Goal: Task Accomplishment & Management: Manage account settings

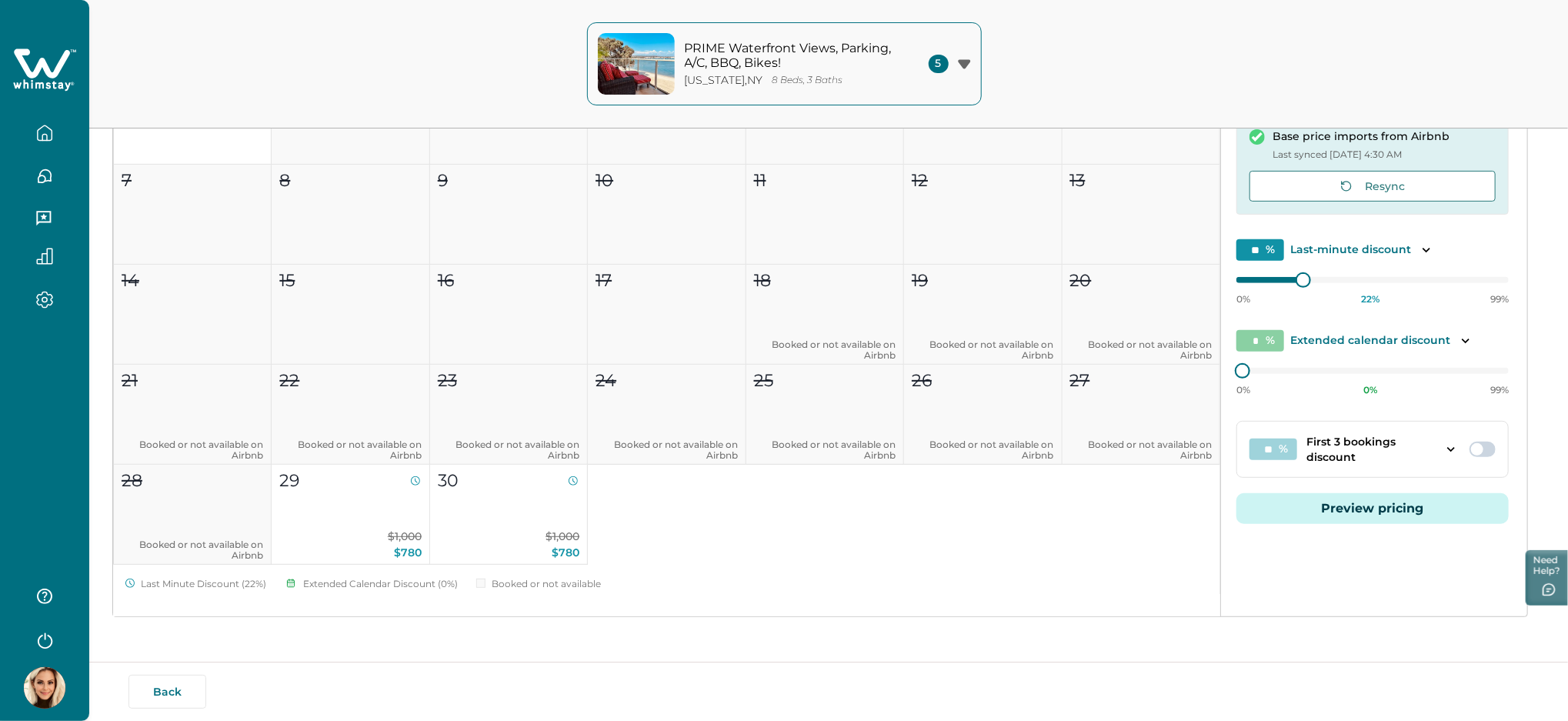
click at [26, 70] on icon at bounding box center [42, 63] width 56 height 29
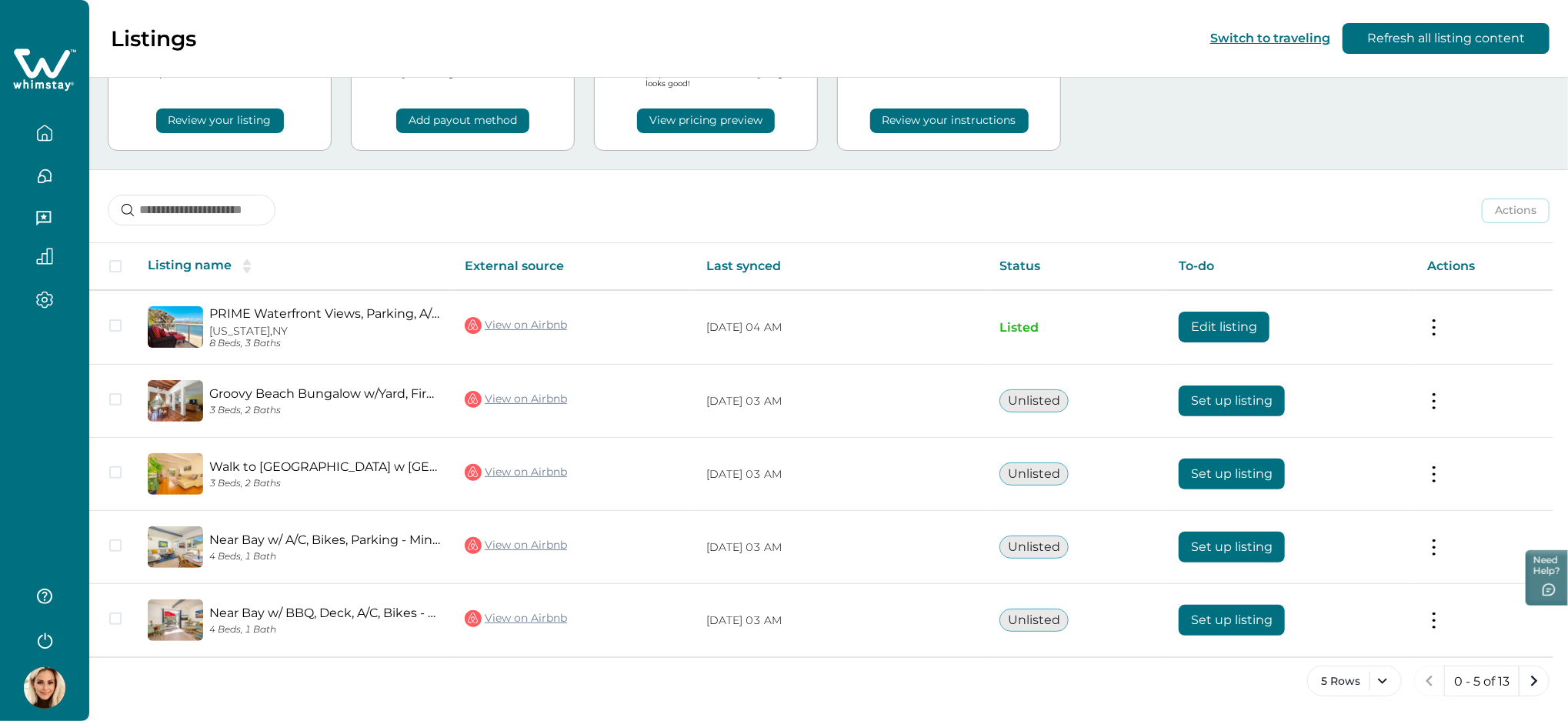
scroll to position [94, 0]
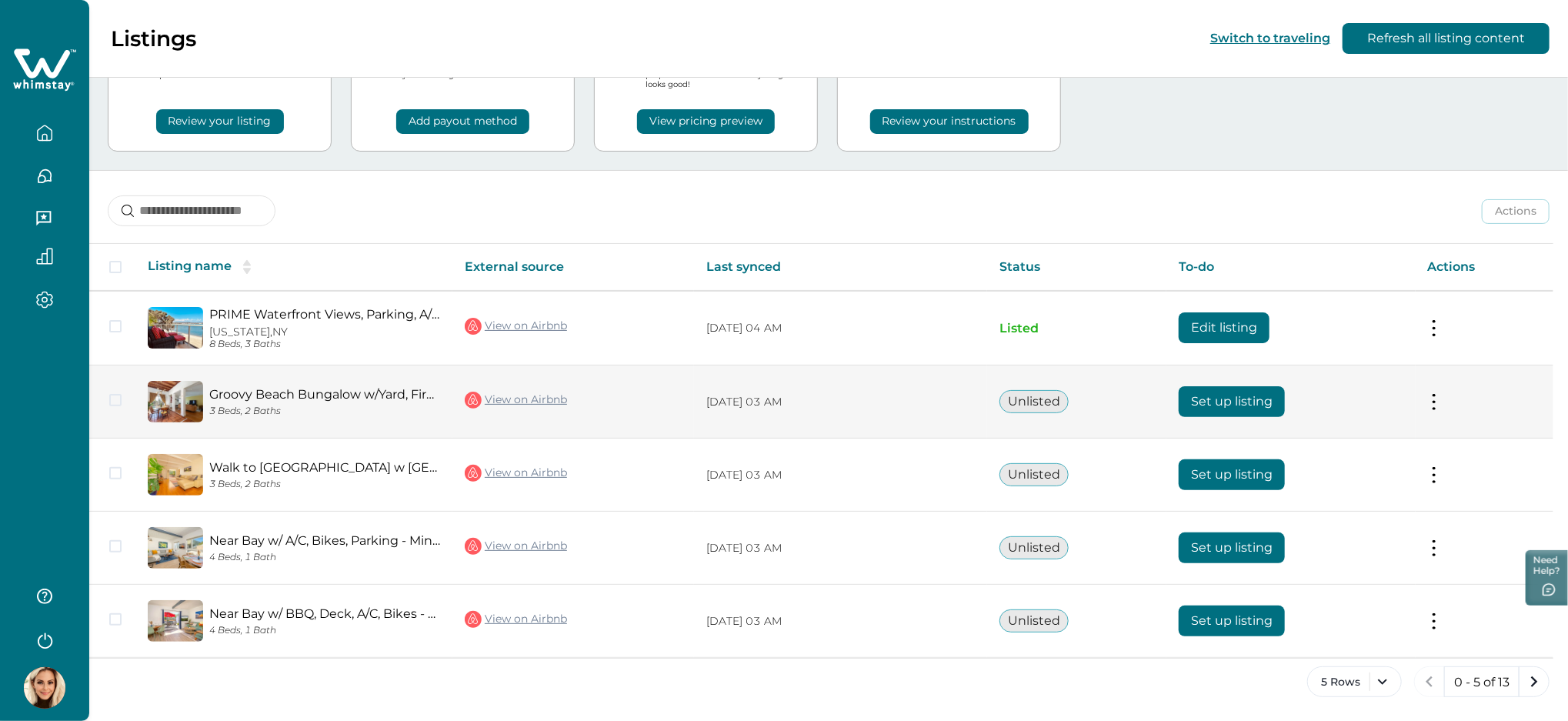
click at [1432, 399] on td "Actions View listing on Whimstay" at bounding box center [1485, 402] width 138 height 73
click at [1435, 402] on button at bounding box center [1434, 403] width 12 height 17
click at [1424, 441] on button "Close" at bounding box center [1420, 436] width 25 height 25
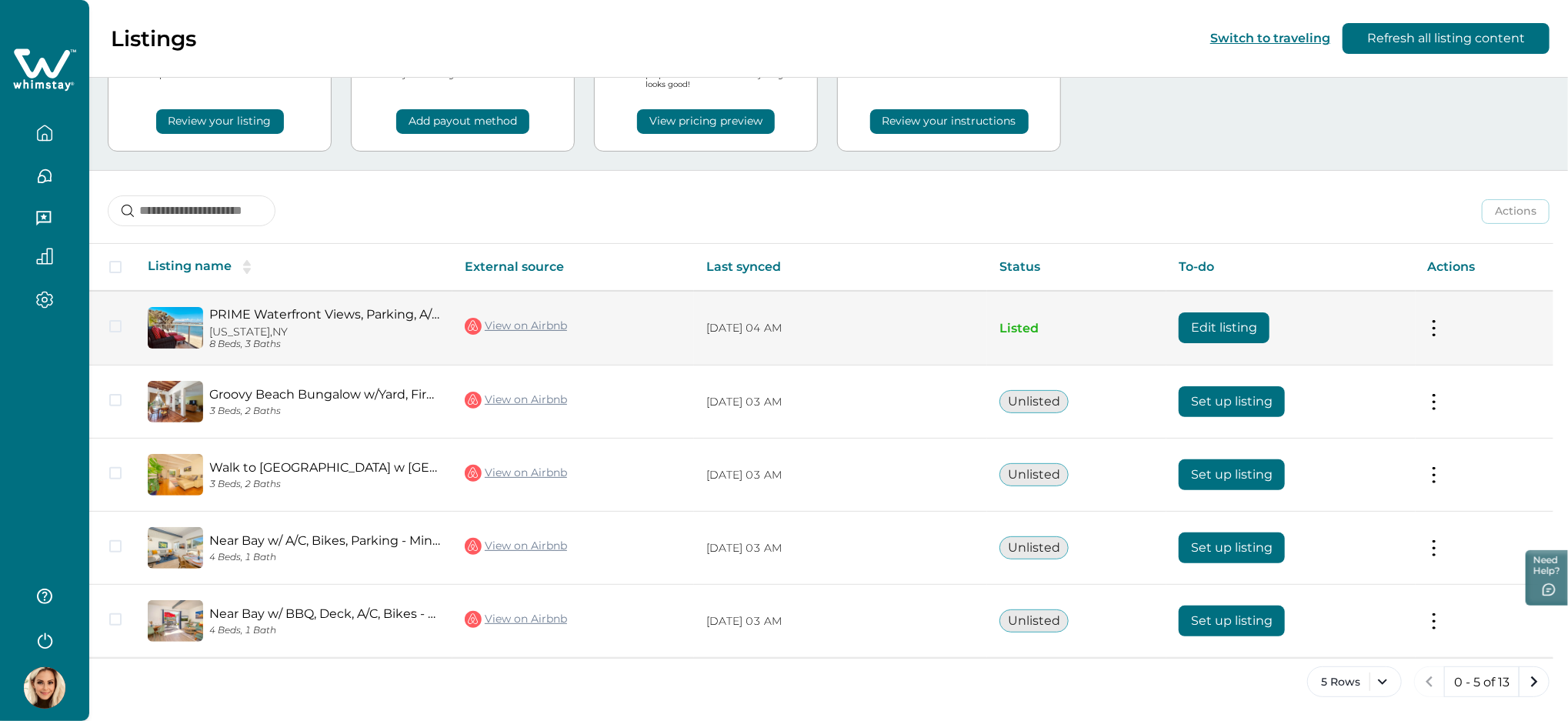
click at [1437, 328] on button at bounding box center [1434, 328] width 12 height 17
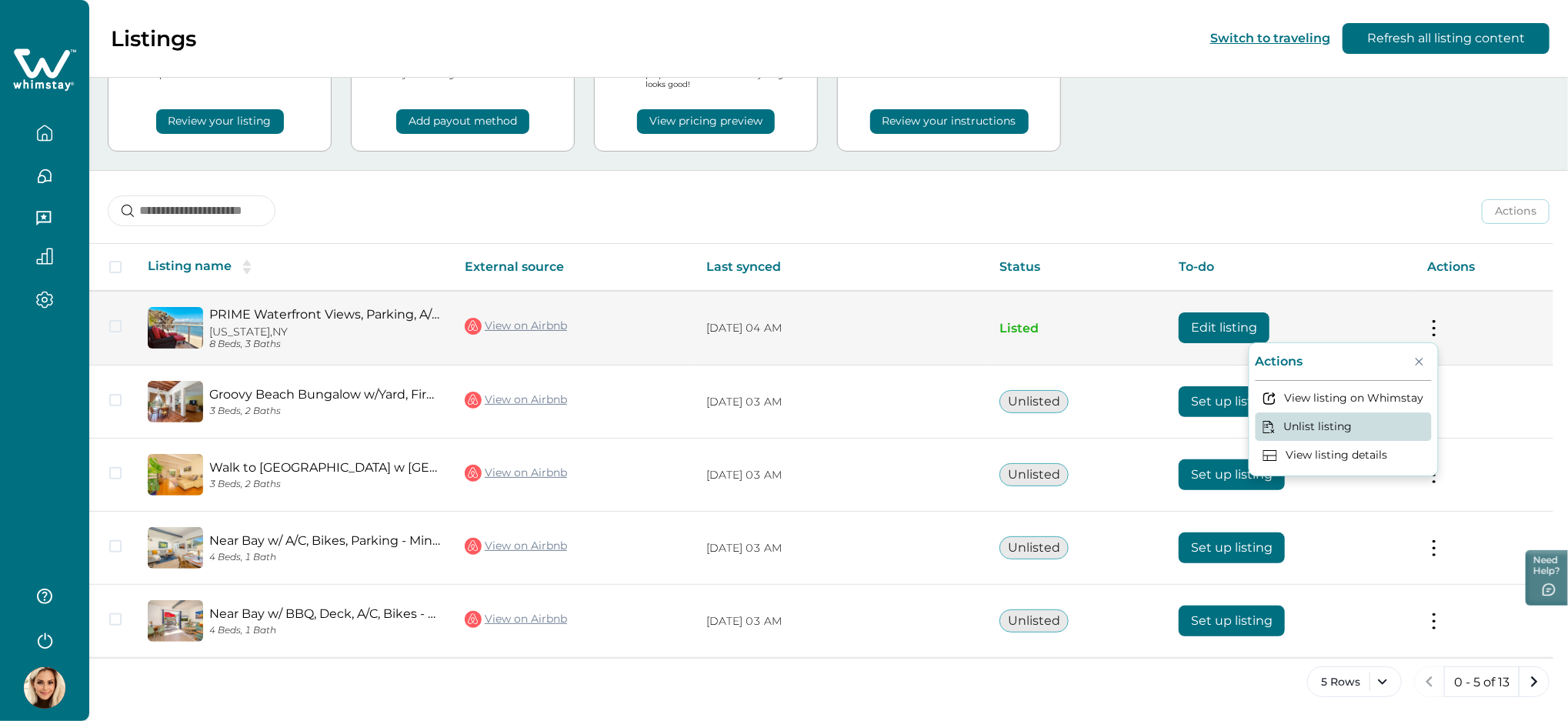
drag, startPoint x: 1337, startPoint y: 453, endPoint x: 1346, endPoint y: 411, distance: 43.0
click at [1346, 411] on div "Actions View listing on Whimstay Unlist listing View listing details" at bounding box center [1344, 409] width 190 height 134
click at [1346, 411] on button "View listing on Whimstay" at bounding box center [1343, 399] width 176 height 28
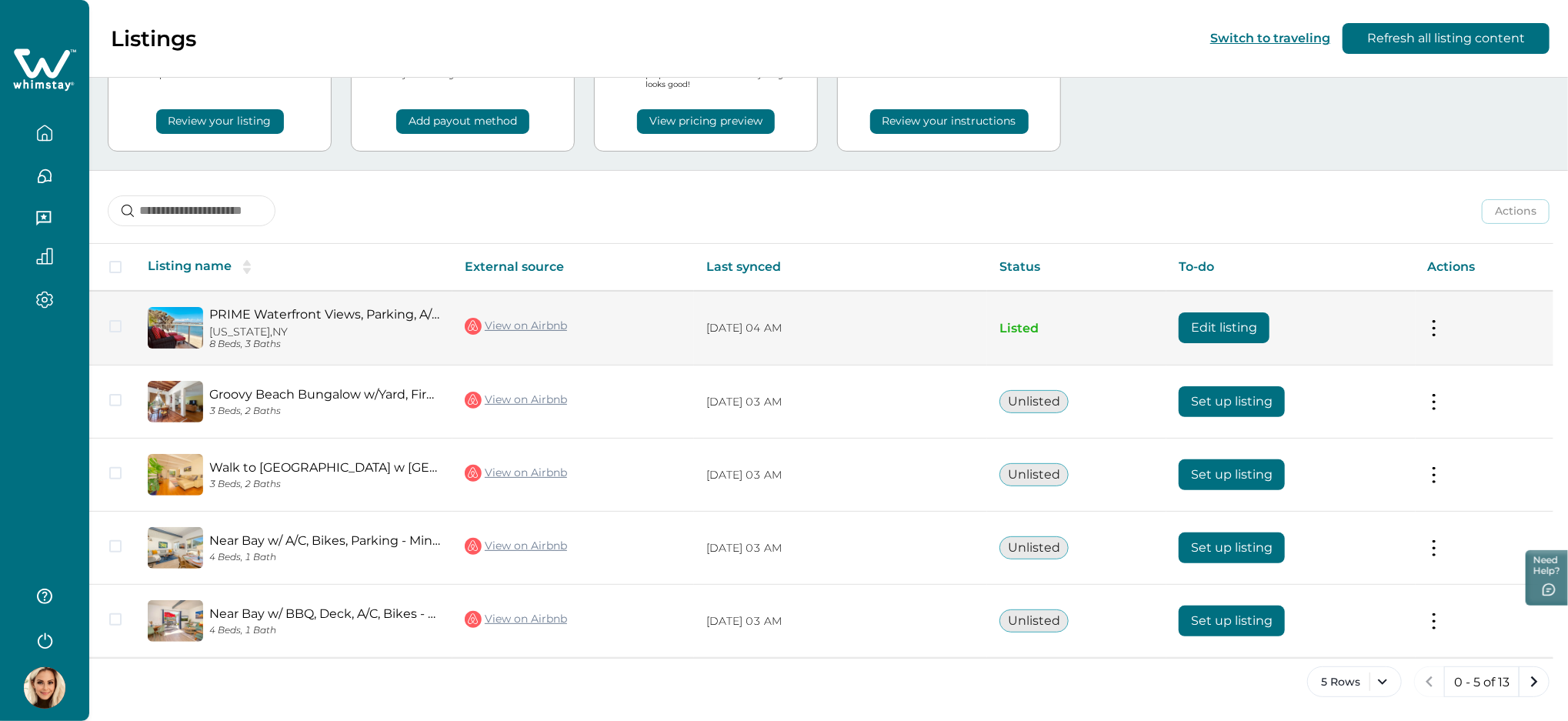
click at [1441, 327] on button at bounding box center [1434, 328] width 12 height 17
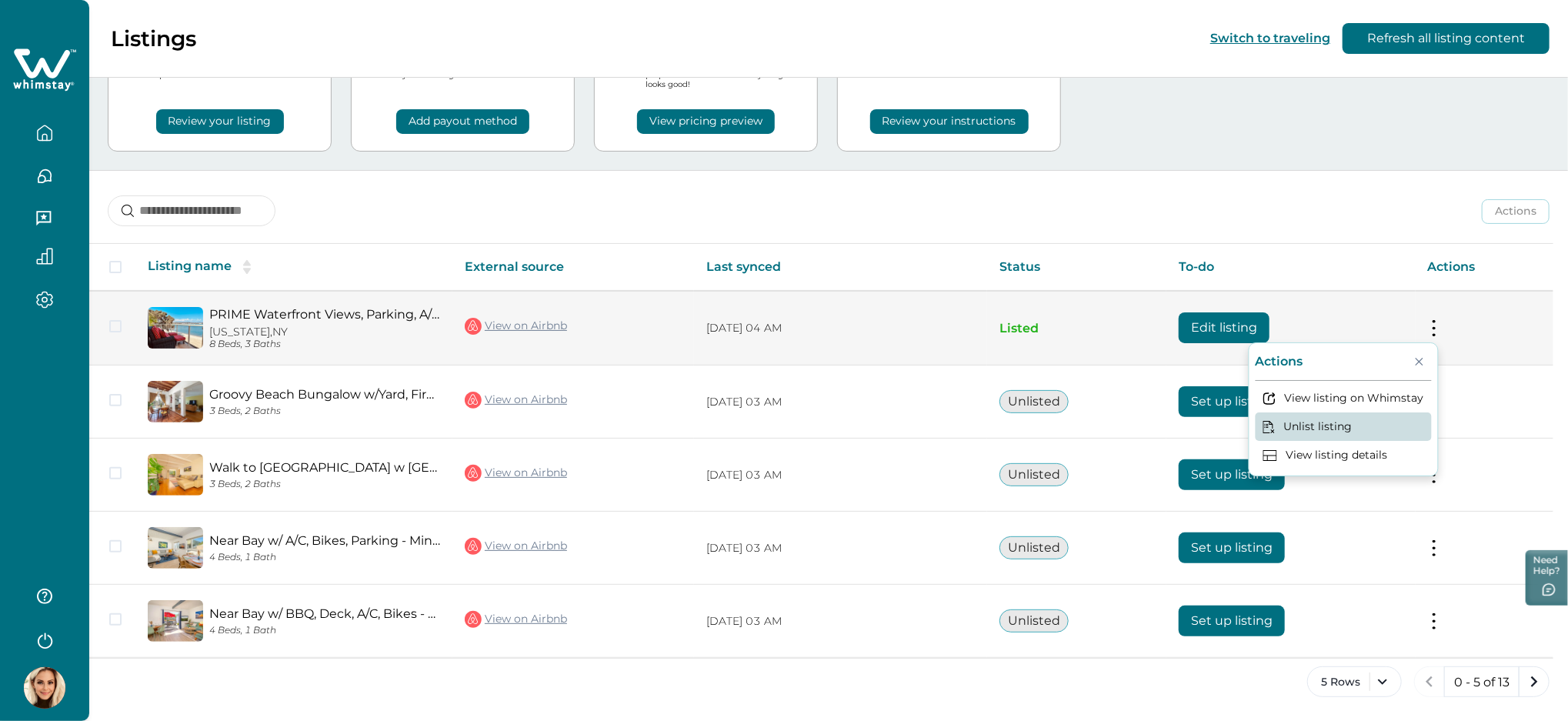
click at [1351, 428] on button "Unlist listing" at bounding box center [1343, 427] width 176 height 28
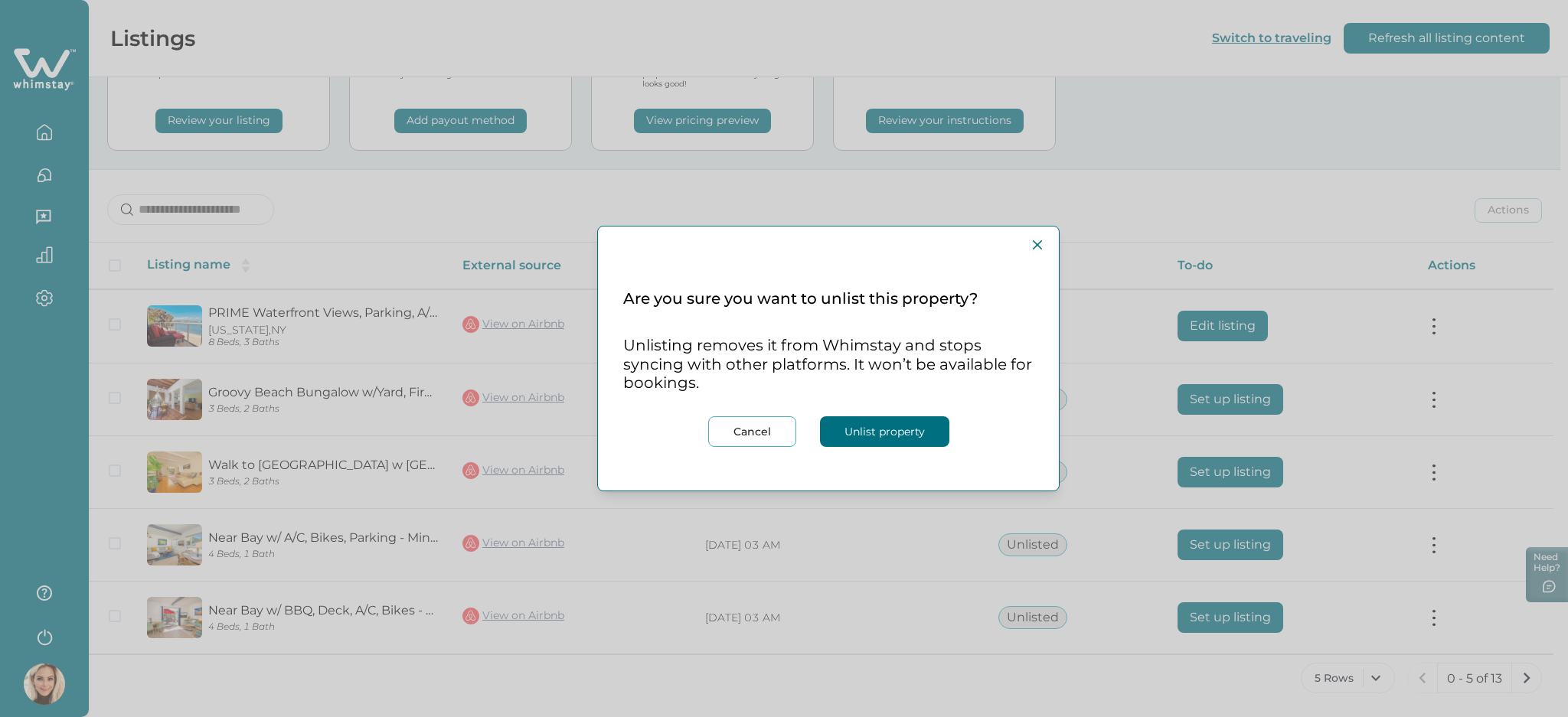
click at [845, 429] on button "Unlist property" at bounding box center [884, 431] width 129 height 30
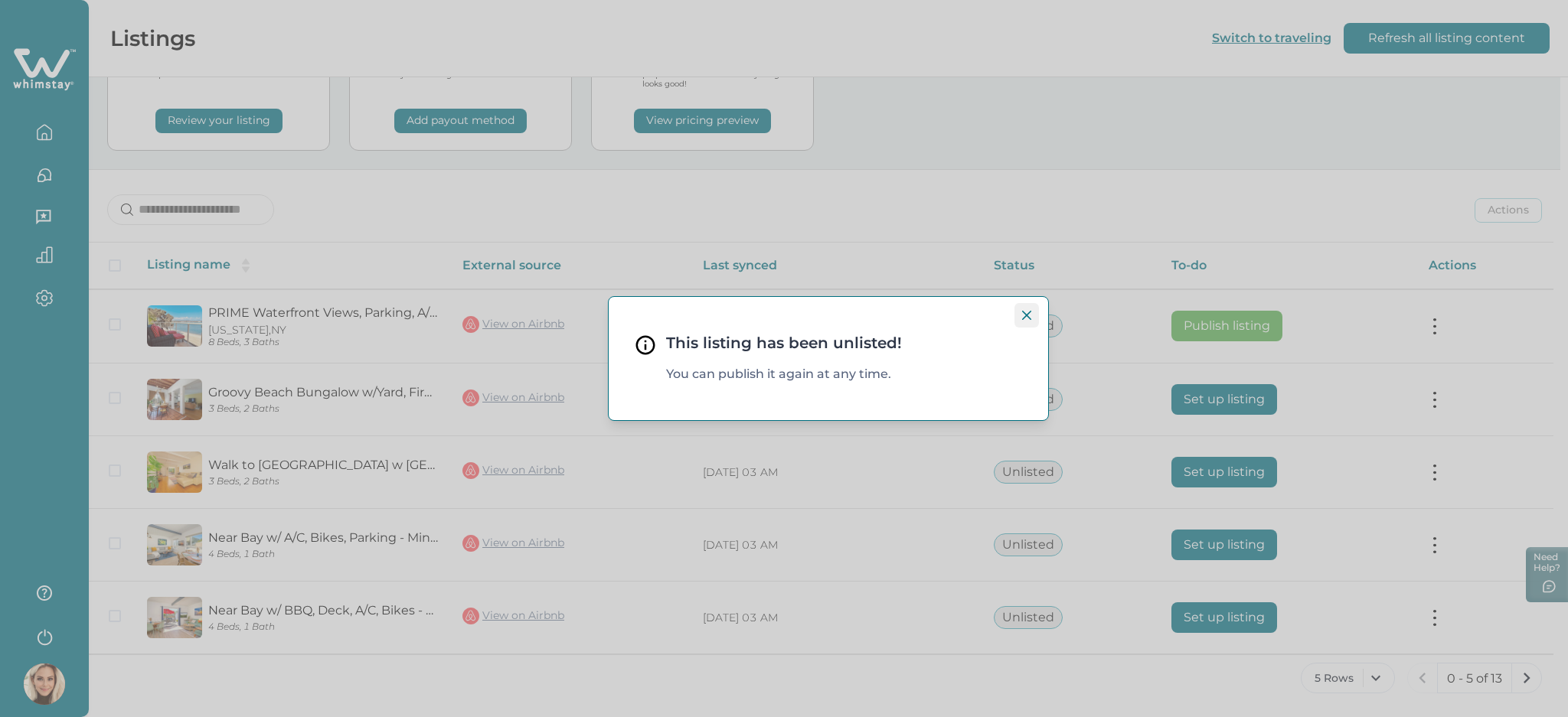
click at [1030, 315] on icon "Close" at bounding box center [1026, 315] width 9 height 9
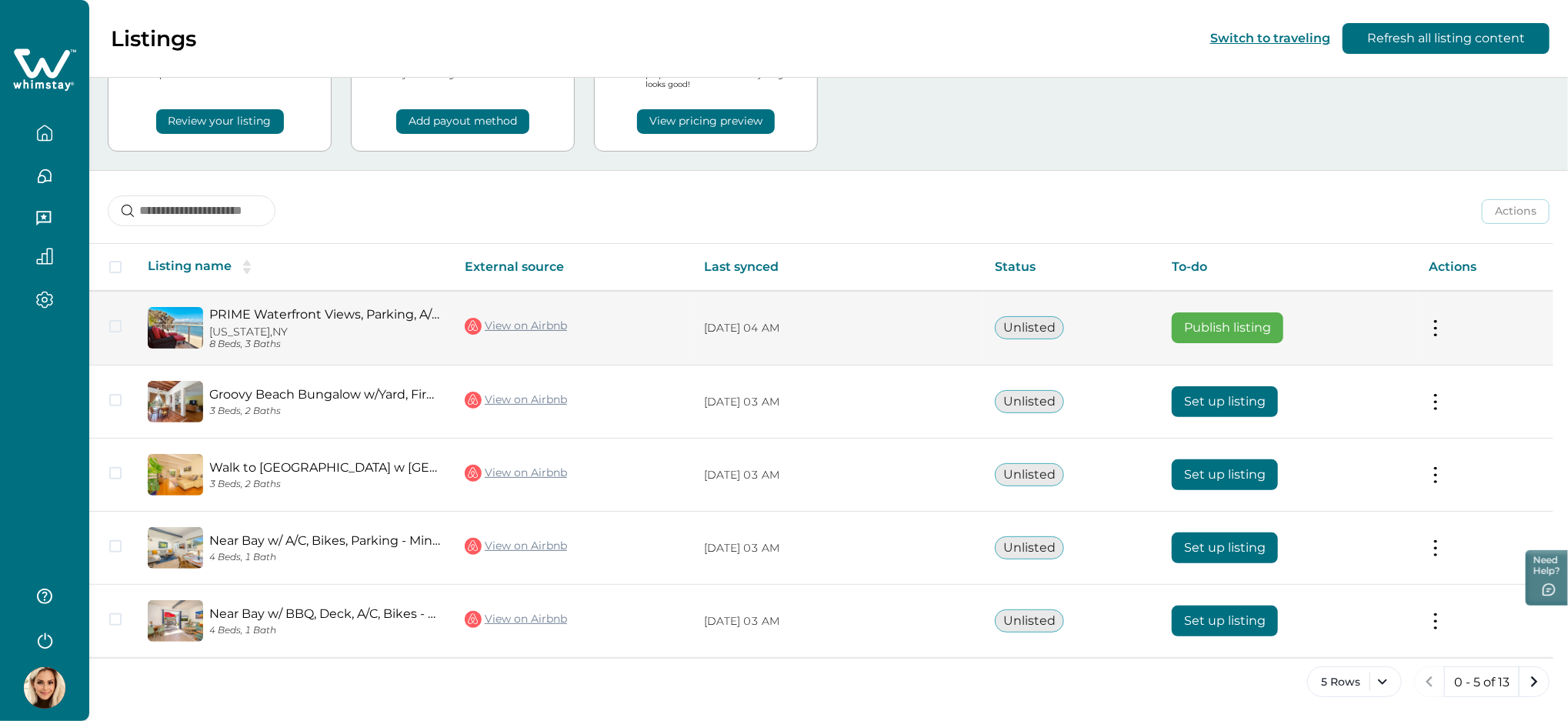
click at [1442, 327] on button at bounding box center [1436, 328] width 12 height 17
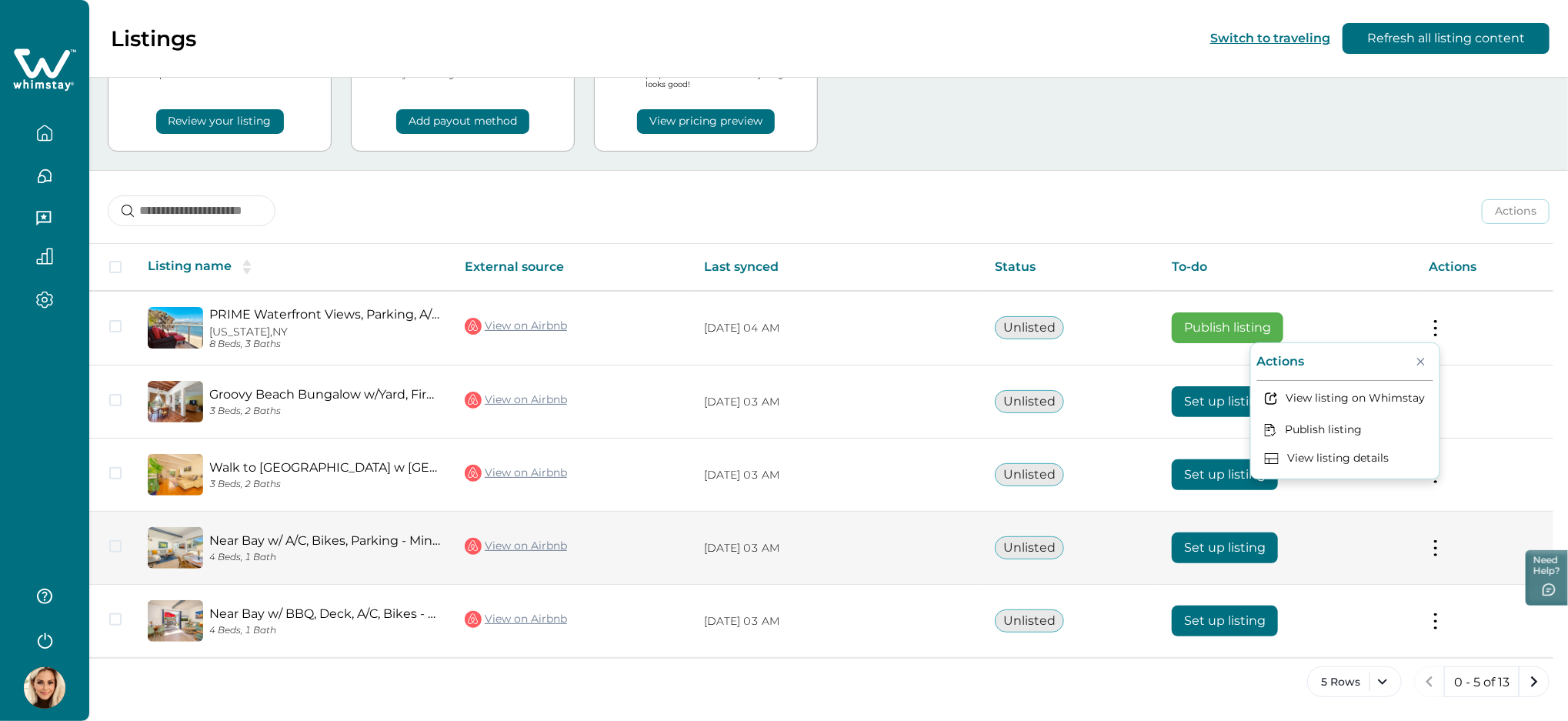
click at [1442, 545] on button at bounding box center [1436, 549] width 12 height 17
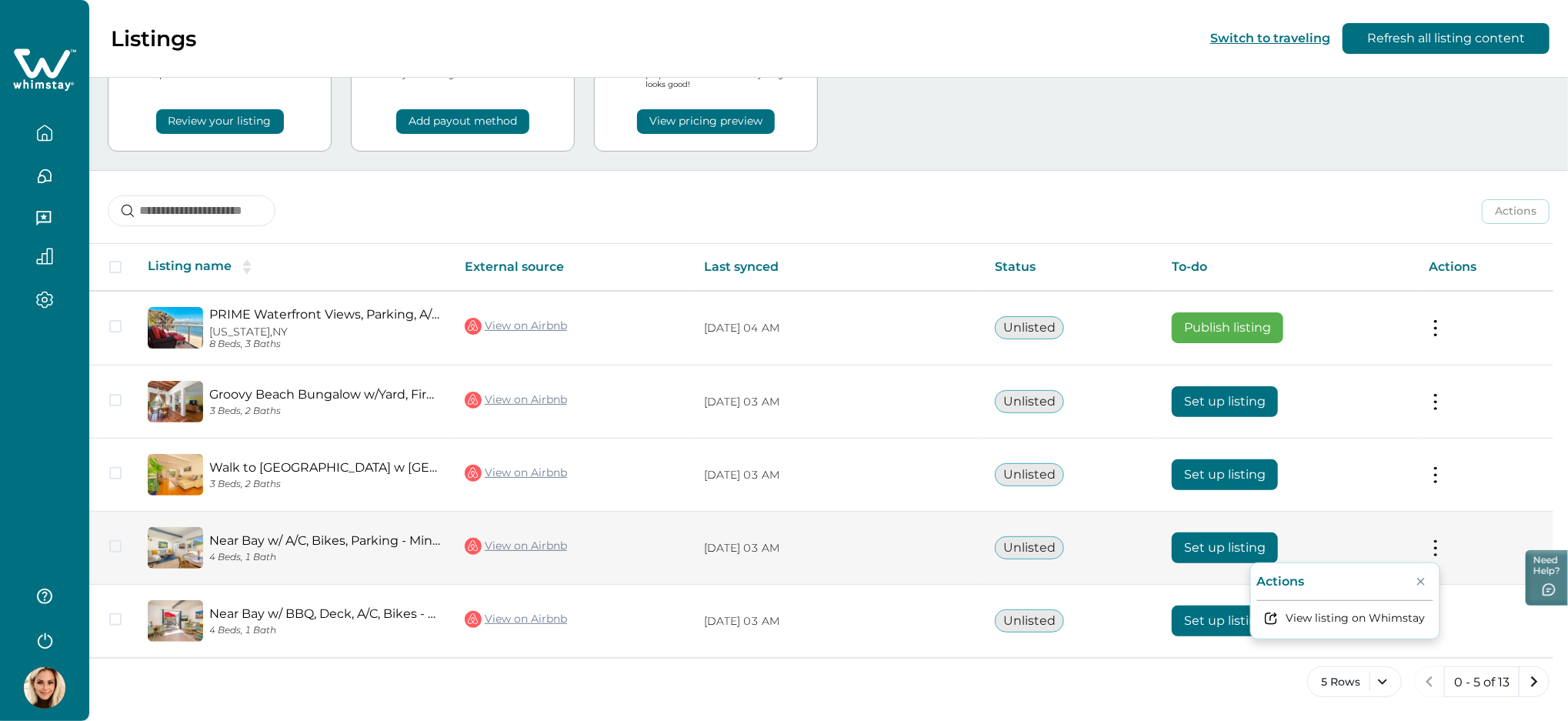
click at [1522, 523] on td "Actions View listing on Whimstay" at bounding box center [1486, 548] width 137 height 73
click at [1442, 546] on button at bounding box center [1436, 549] width 12 height 17
click at [1439, 545] on button at bounding box center [1436, 549] width 12 height 17
click at [1439, 541] on button at bounding box center [1436, 549] width 12 height 17
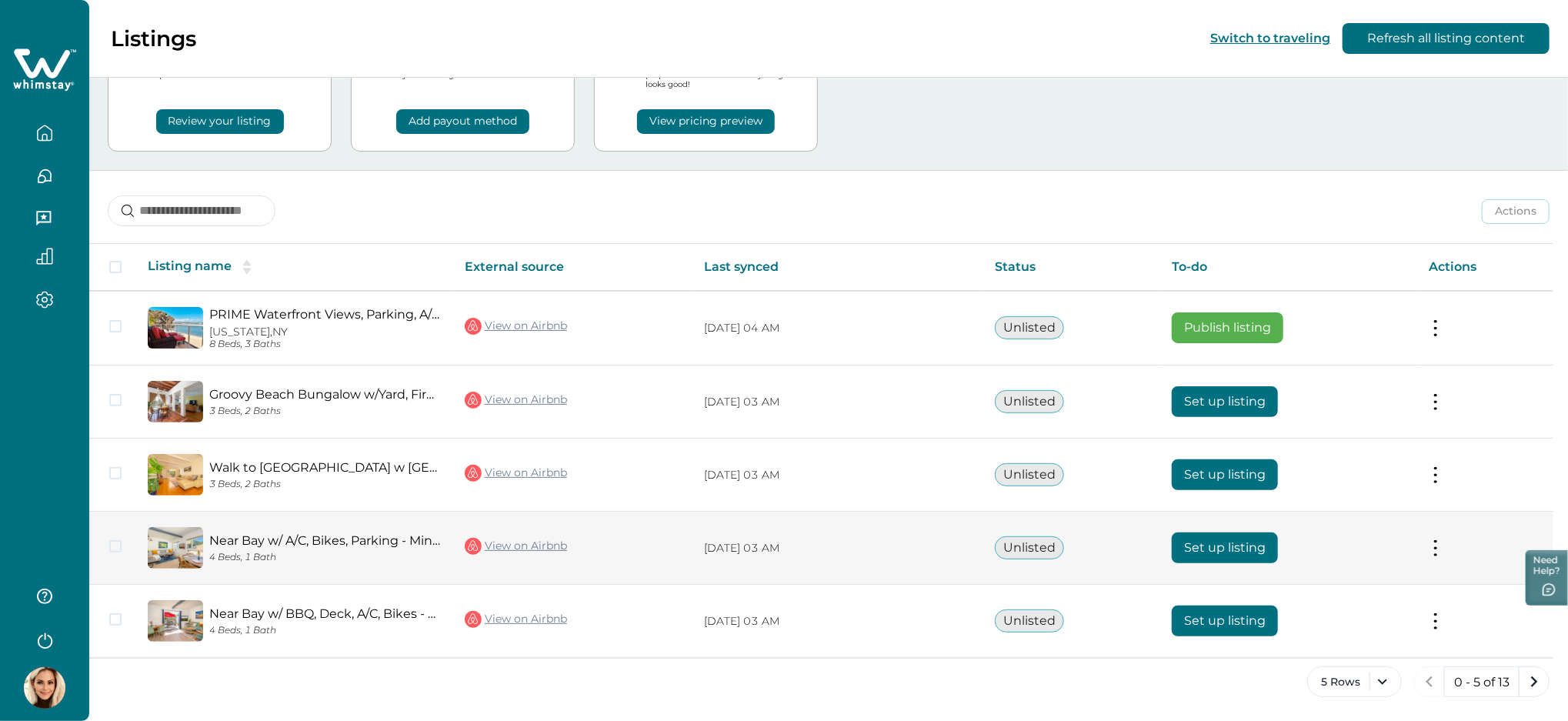
click at [1439, 541] on button at bounding box center [1436, 549] width 12 height 17
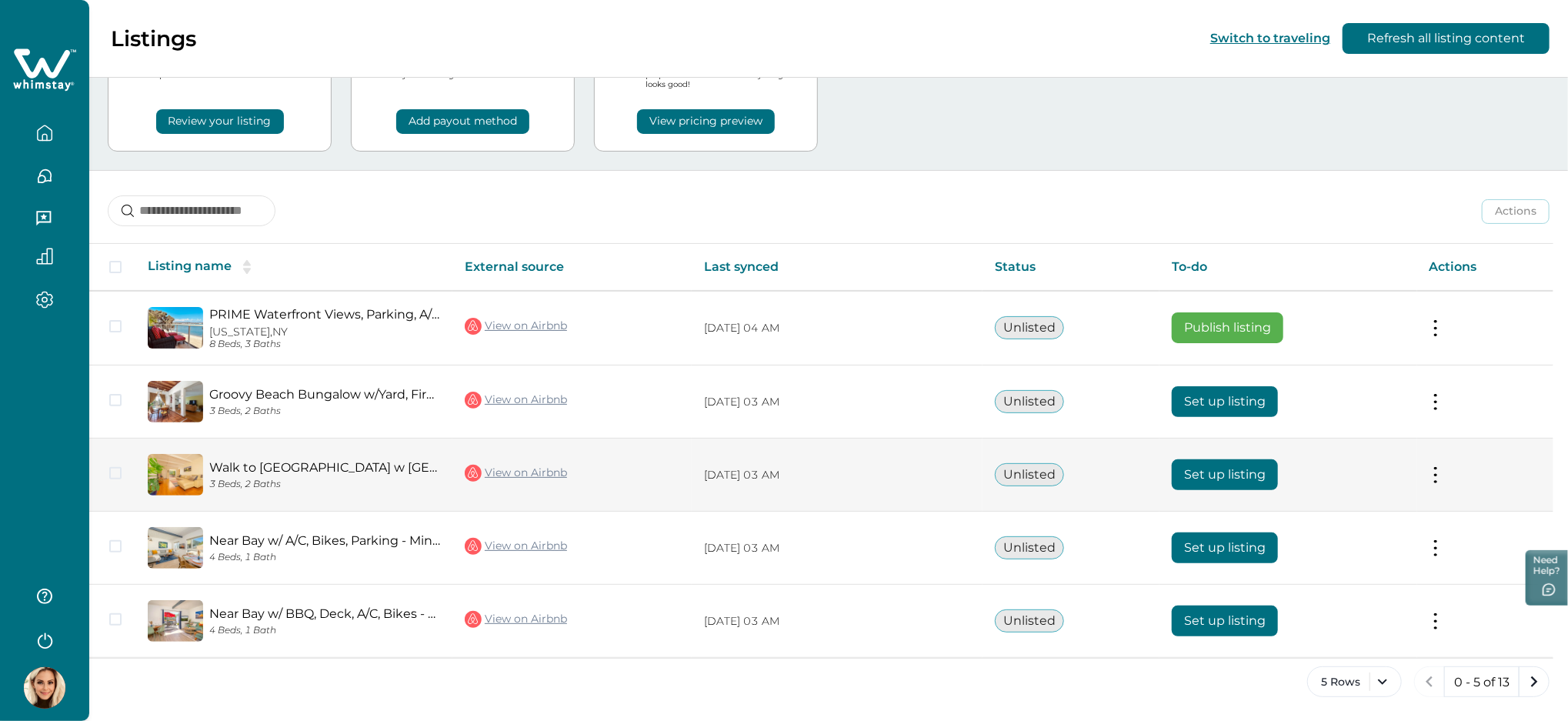
click at [234, 465] on link "Walk to [GEOGRAPHIC_DATA] w [GEOGRAPHIC_DATA], BBQ, Bikes & Parking" at bounding box center [324, 468] width 231 height 15
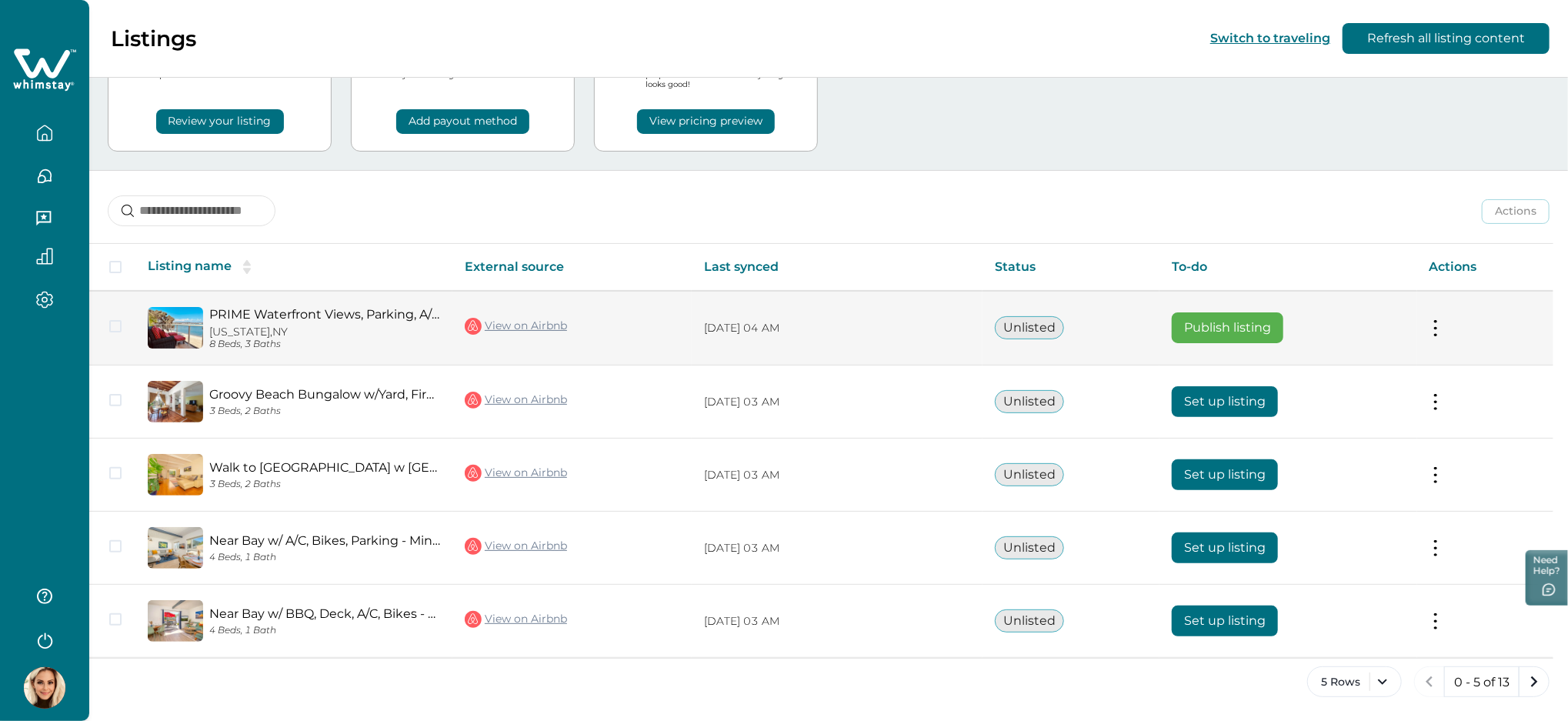
click at [1442, 326] on button at bounding box center [1436, 328] width 12 height 17
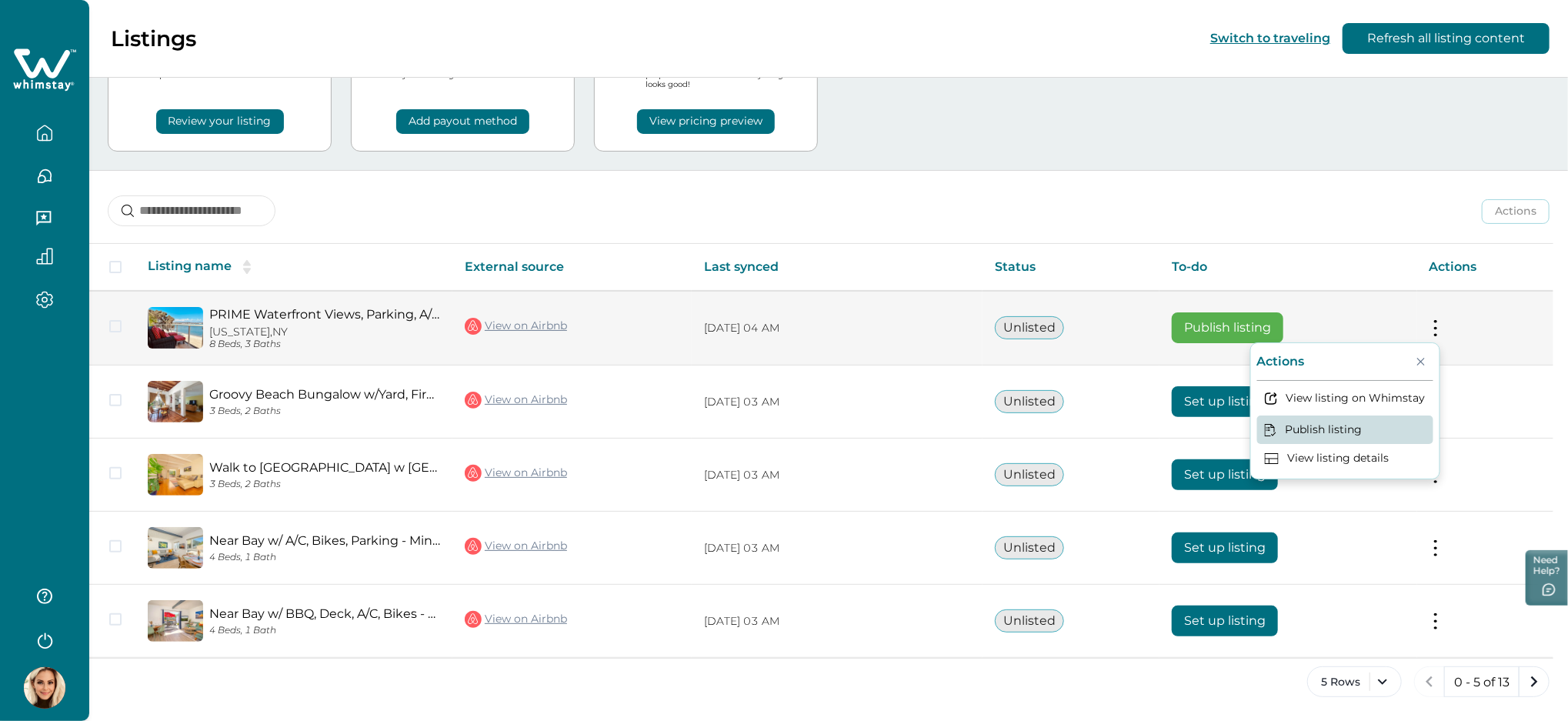
click at [1314, 426] on button "Publish listing" at bounding box center [1345, 430] width 176 height 28
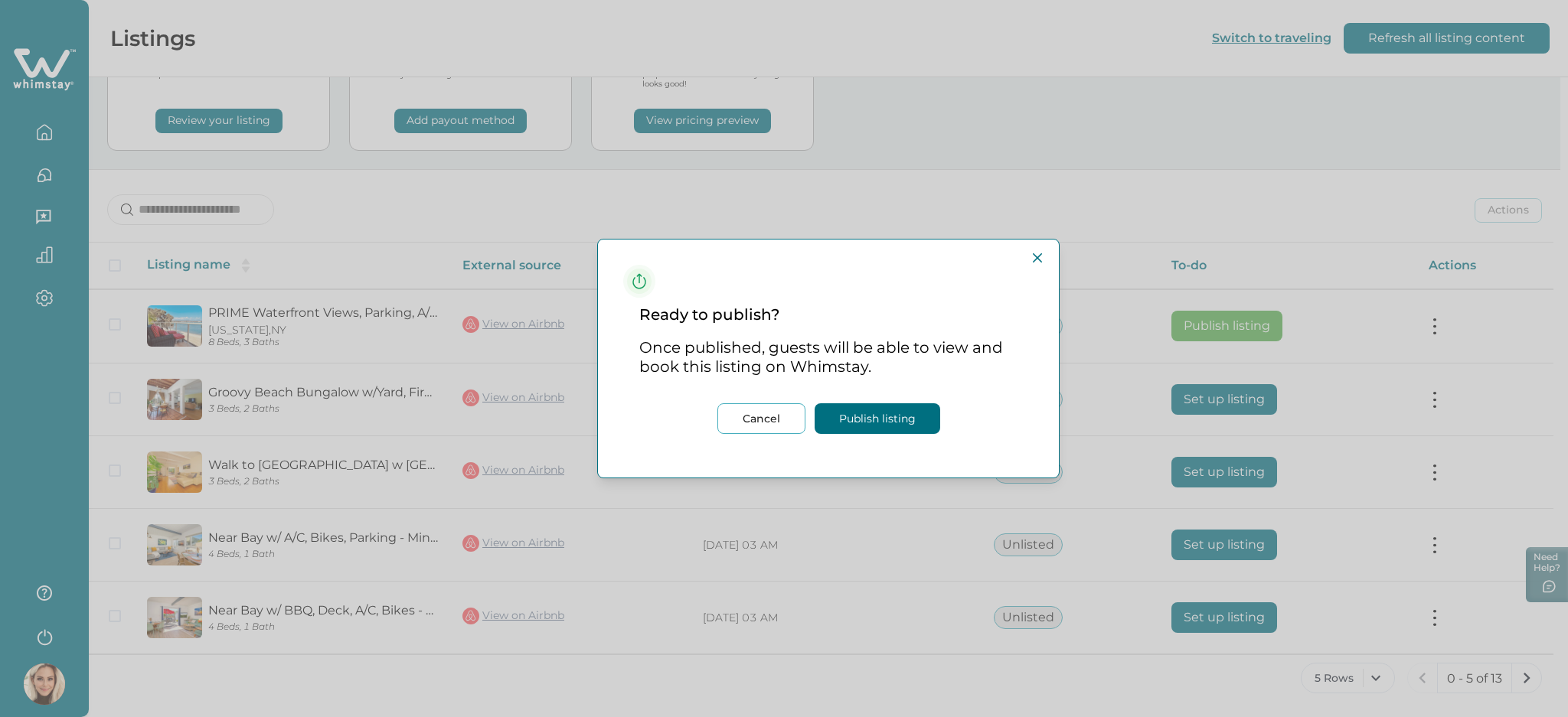
click at [849, 409] on button "Publish listing" at bounding box center [877, 419] width 126 height 30
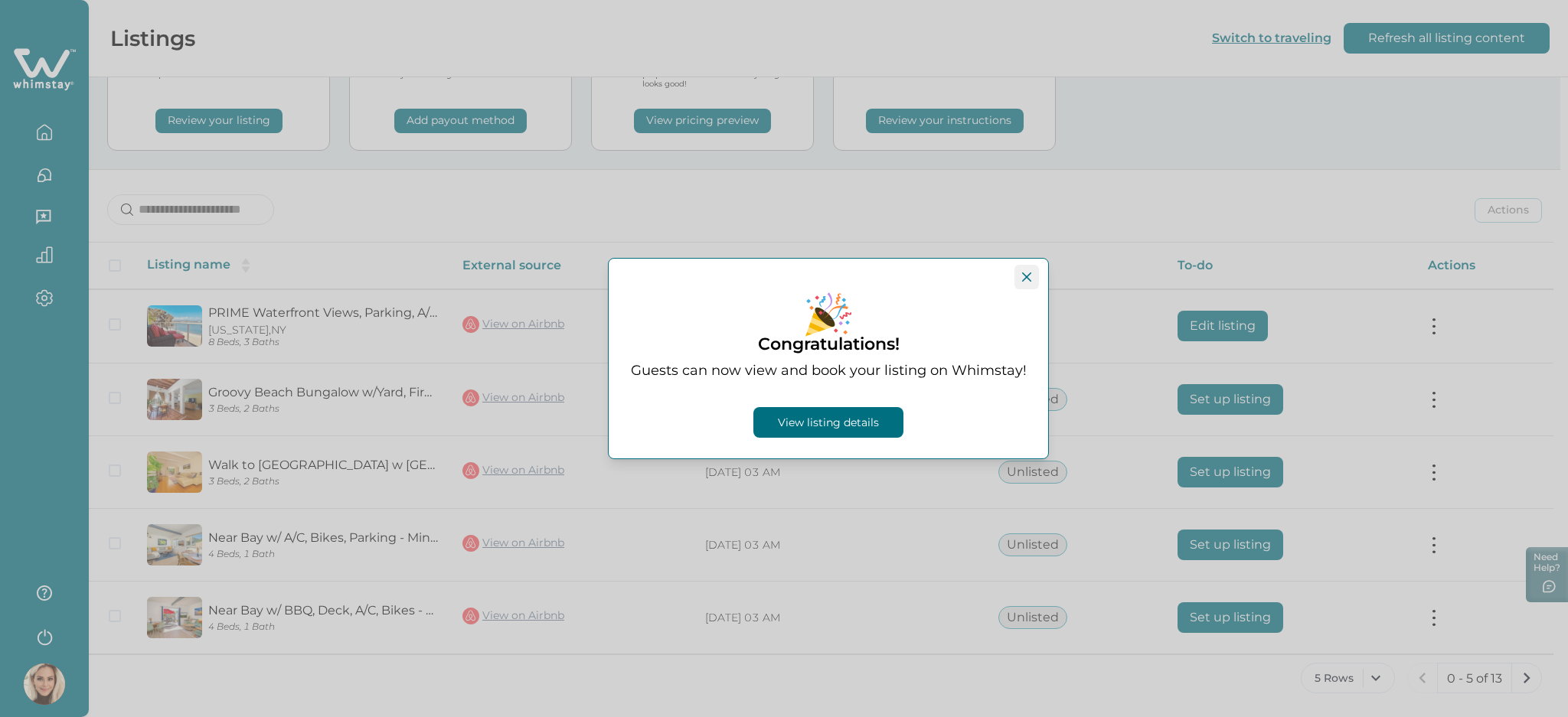
click at [1034, 274] on button "Close" at bounding box center [1027, 277] width 25 height 25
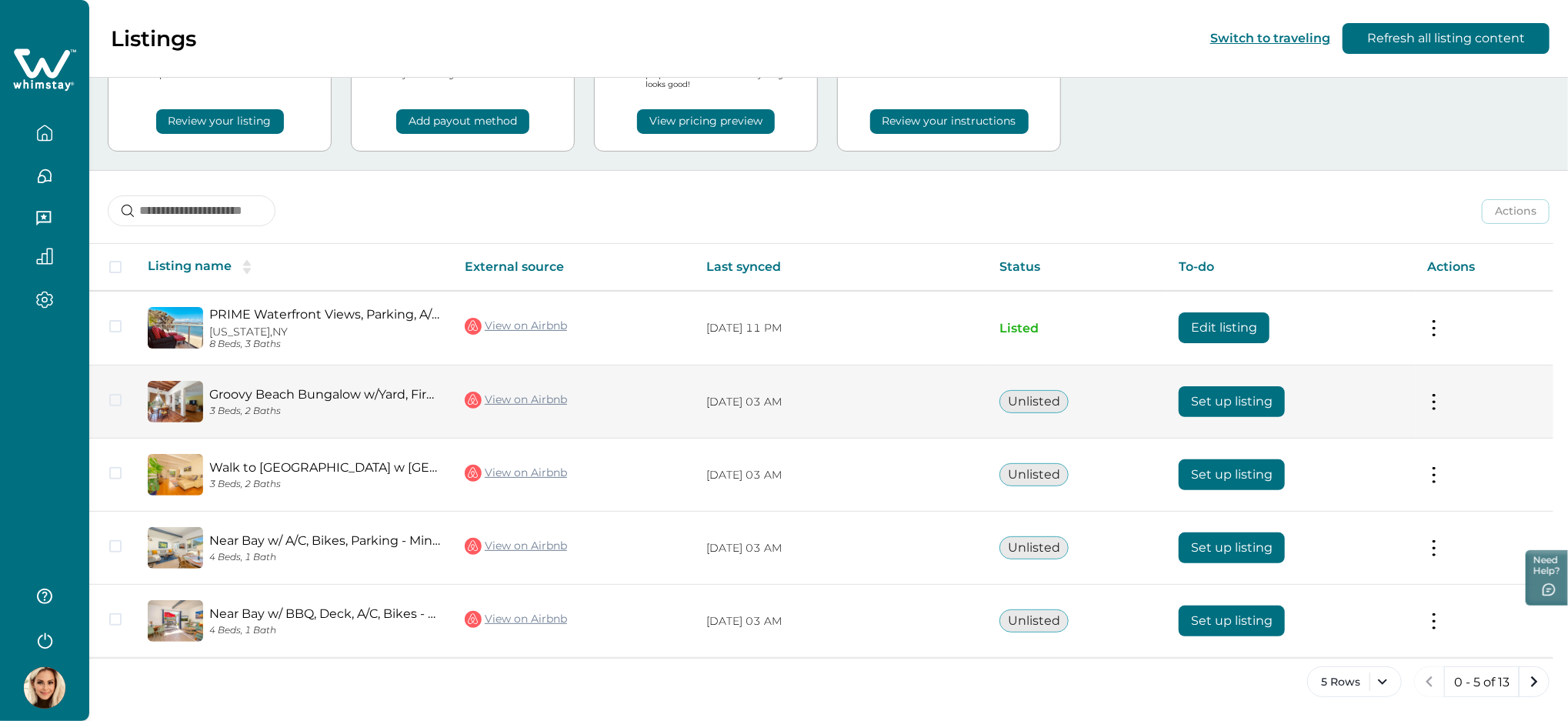
click at [1435, 396] on button at bounding box center [1434, 403] width 12 height 17
click at [1330, 480] on button "View listing on Whimstay" at bounding box center [1343, 472] width 176 height 28
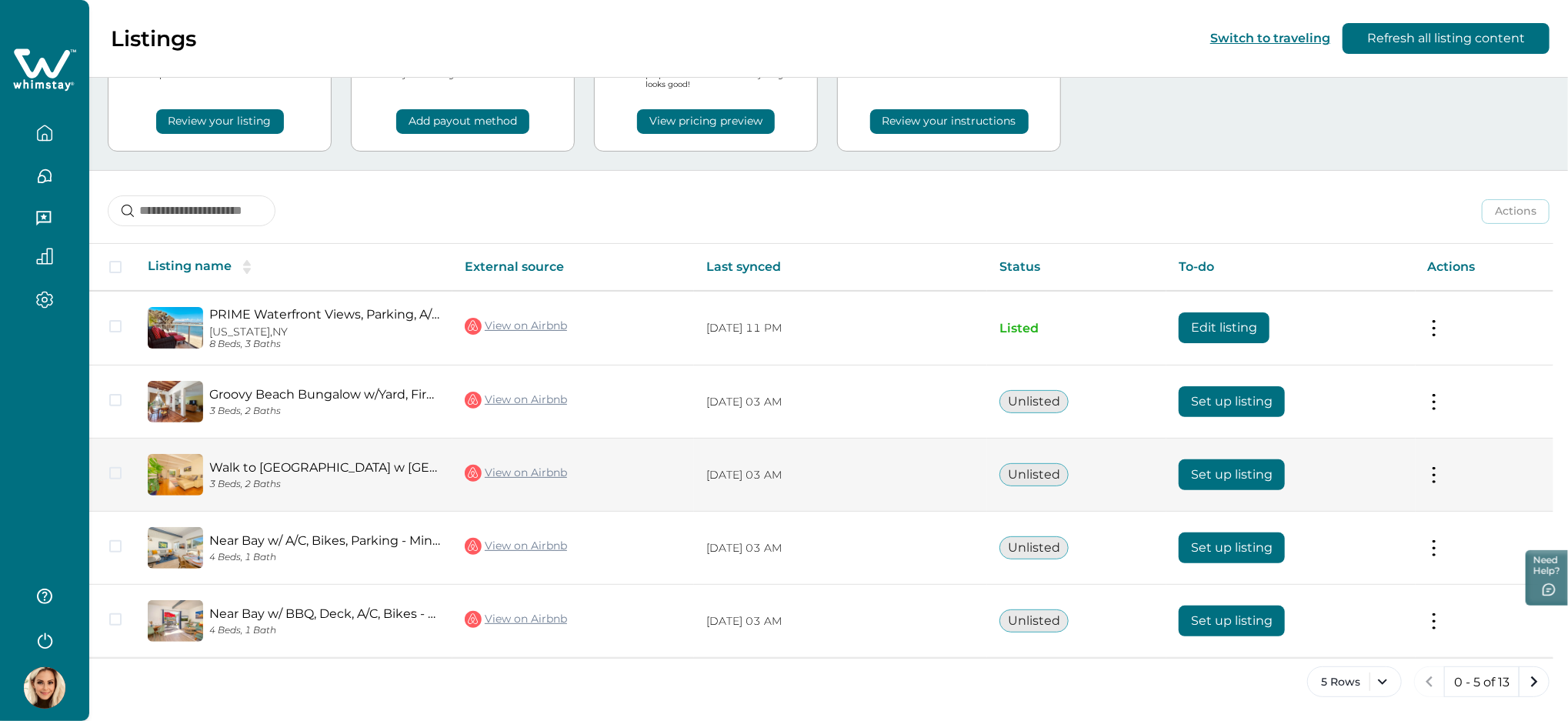
scroll to position [53, 0]
